Goal: Check status: Check status

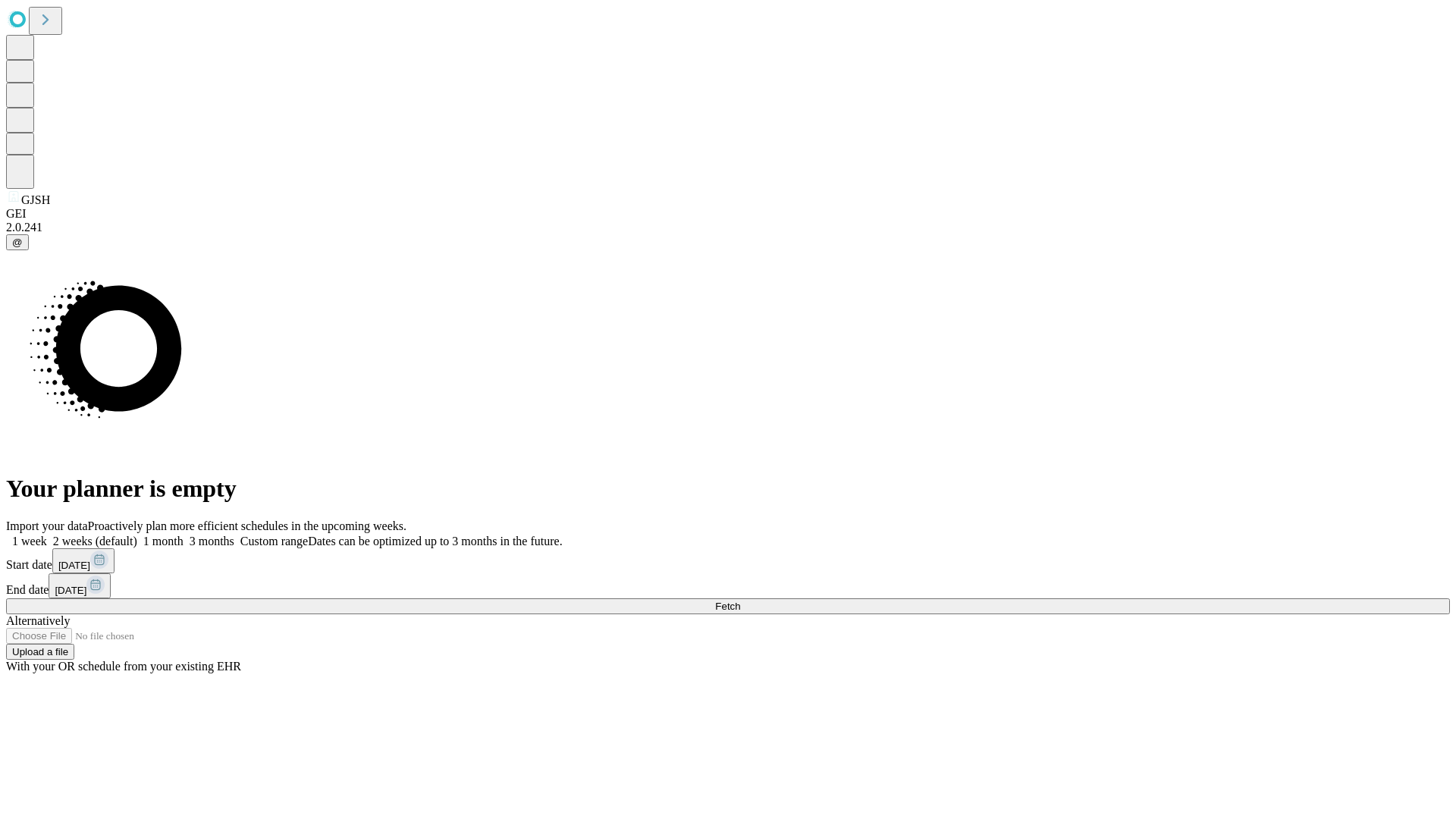
click at [740, 600] on span "Fetch" at bounding box center [727, 605] width 25 height 11
